Goal: Use online tool/utility: Utilize a website feature to perform a specific function

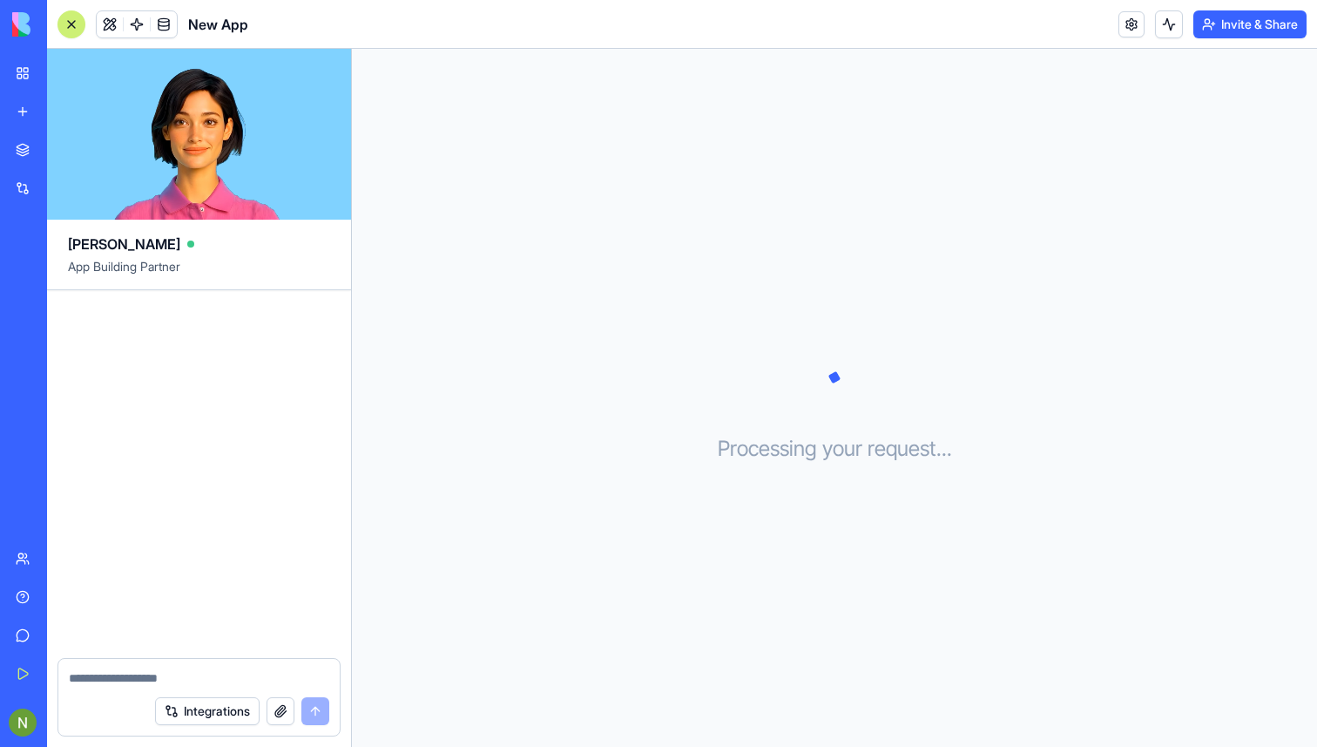
click at [15, 17] on img at bounding box center [66, 24] width 108 height 24
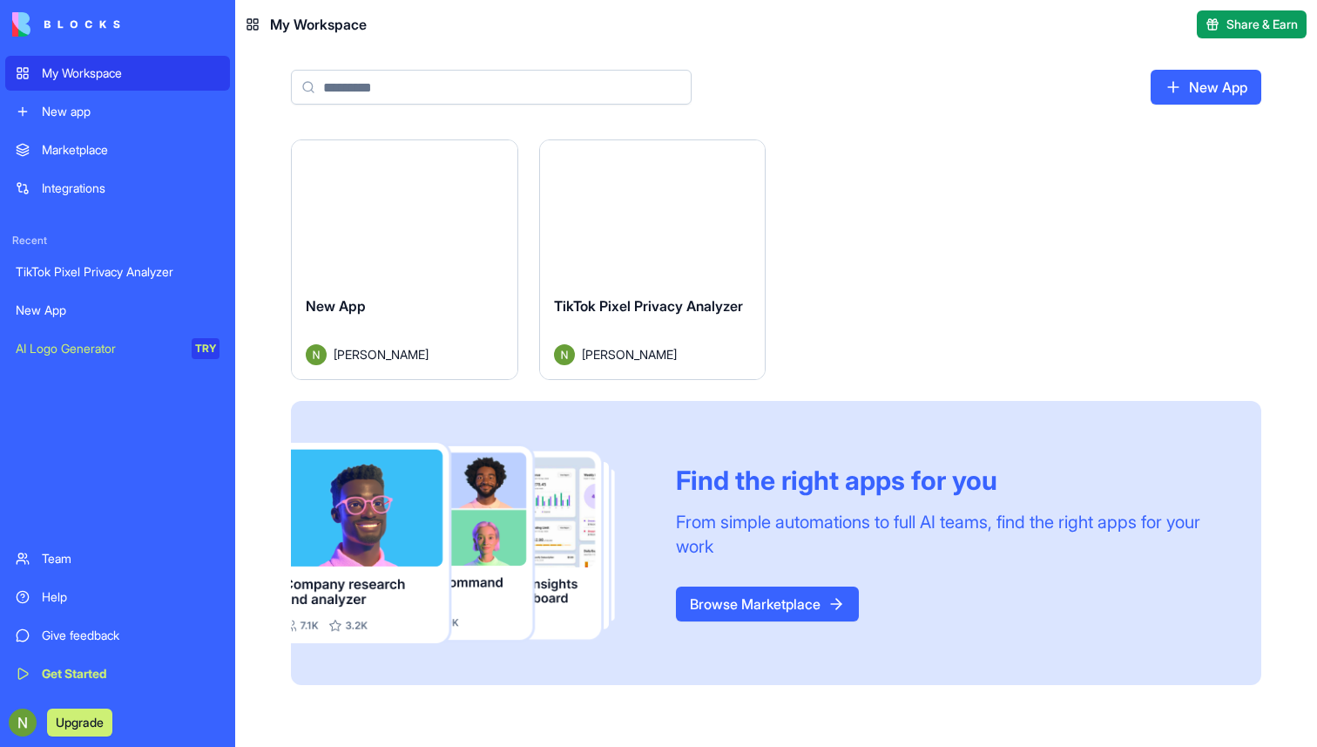
click at [432, 269] on div "Launch" at bounding box center [405, 210] width 226 height 141
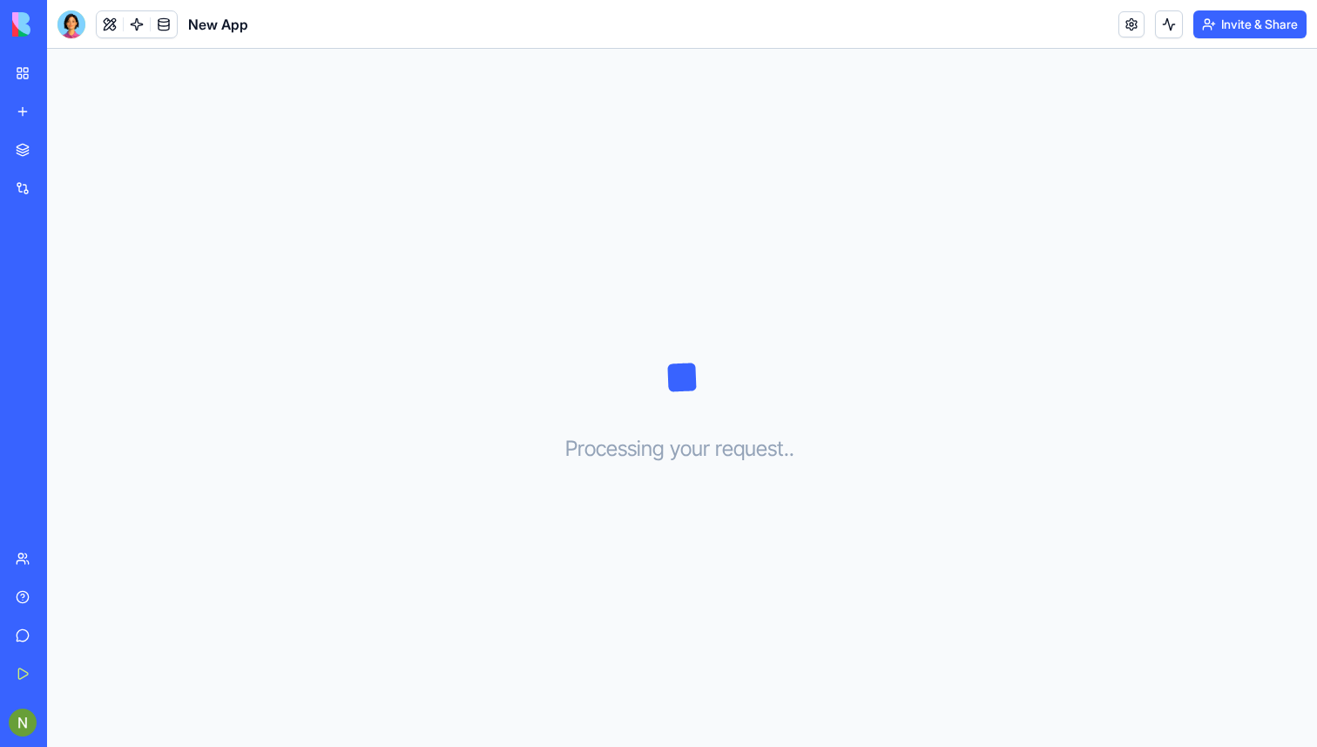
click at [64, 270] on div "TikTok Pixel Privacy Analyzer" at bounding box center [40, 271] width 49 height 17
